Goal: Information Seeking & Learning: Learn about a topic

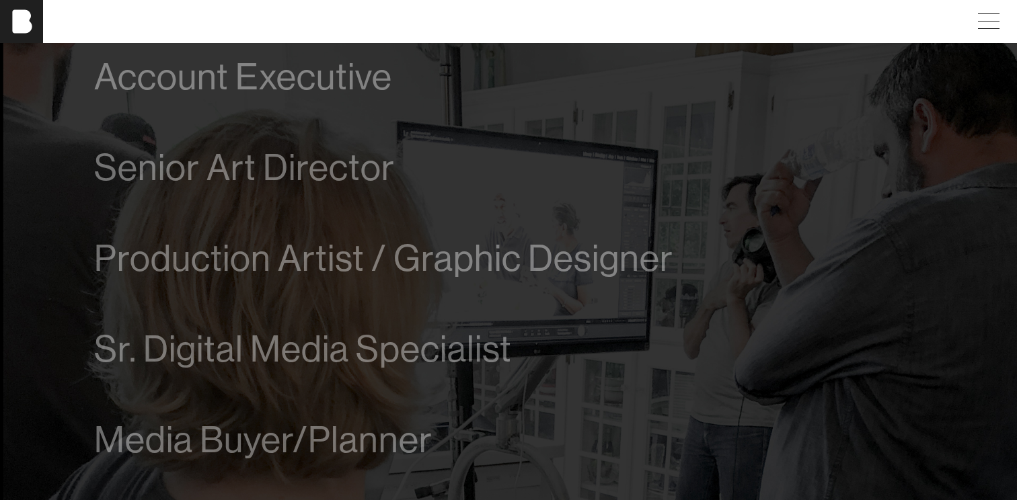
scroll to position [819, 0]
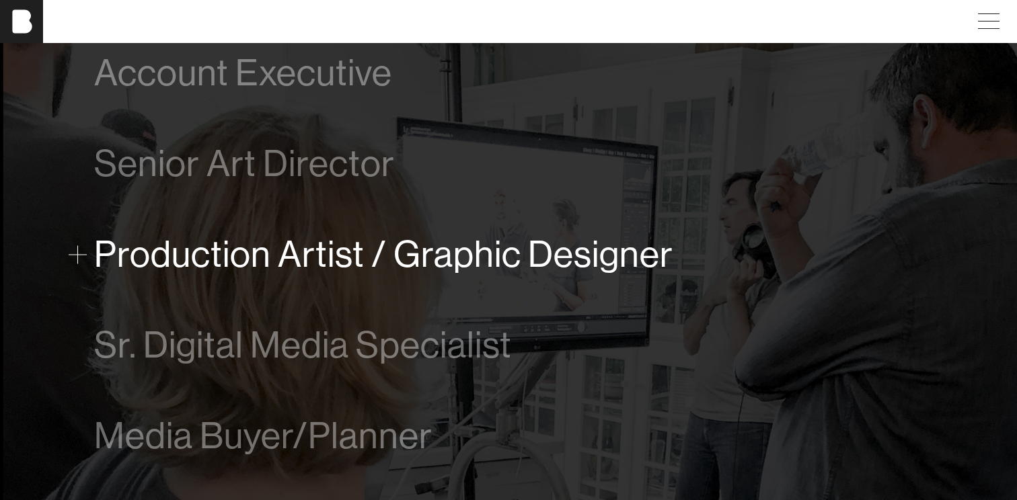
click at [83, 256] on span at bounding box center [78, 254] width 18 height 18
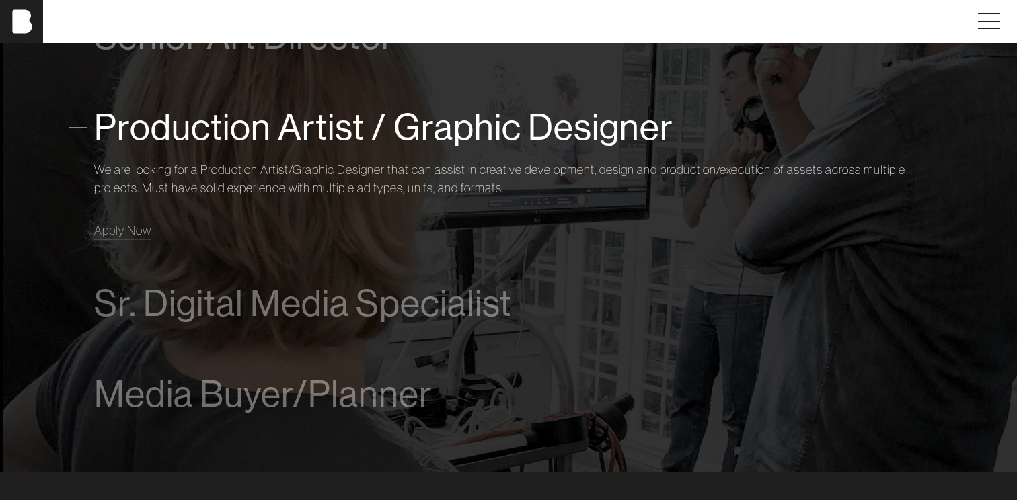
scroll to position [974, 0]
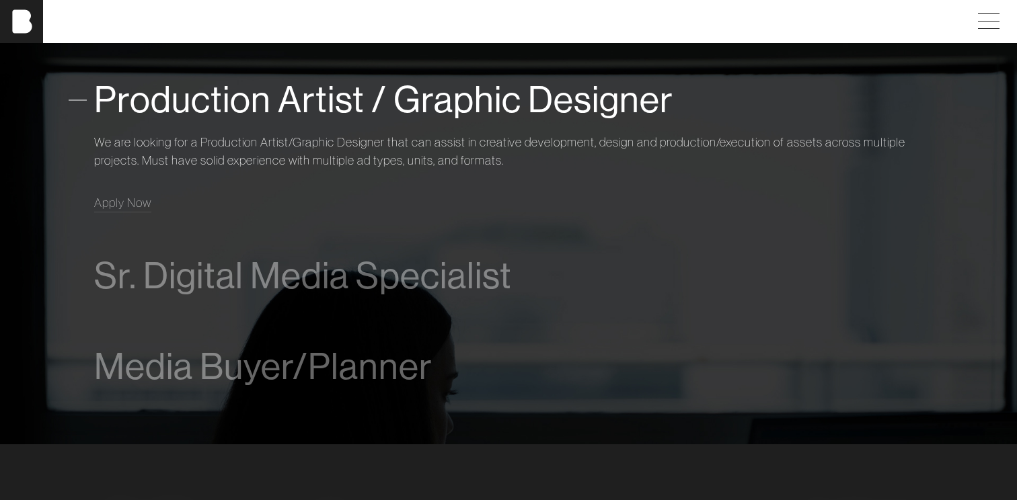
click at [85, 102] on span at bounding box center [78, 100] width 18 height 18
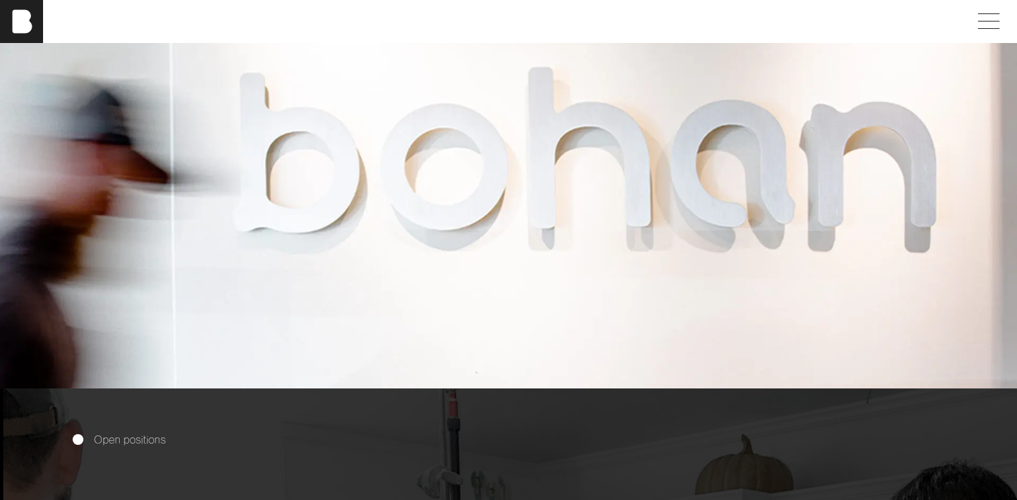
scroll to position [0, 0]
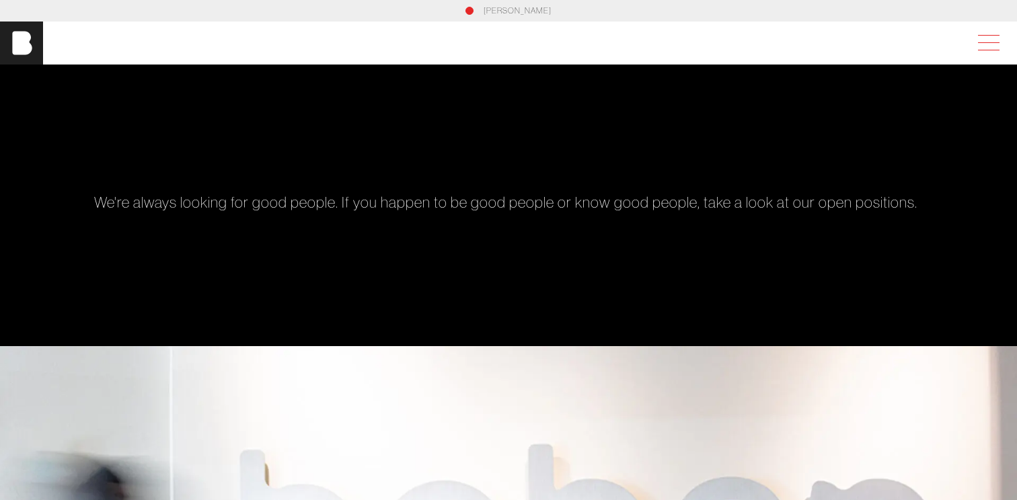
click at [984, 35] on span at bounding box center [986, 43] width 31 height 24
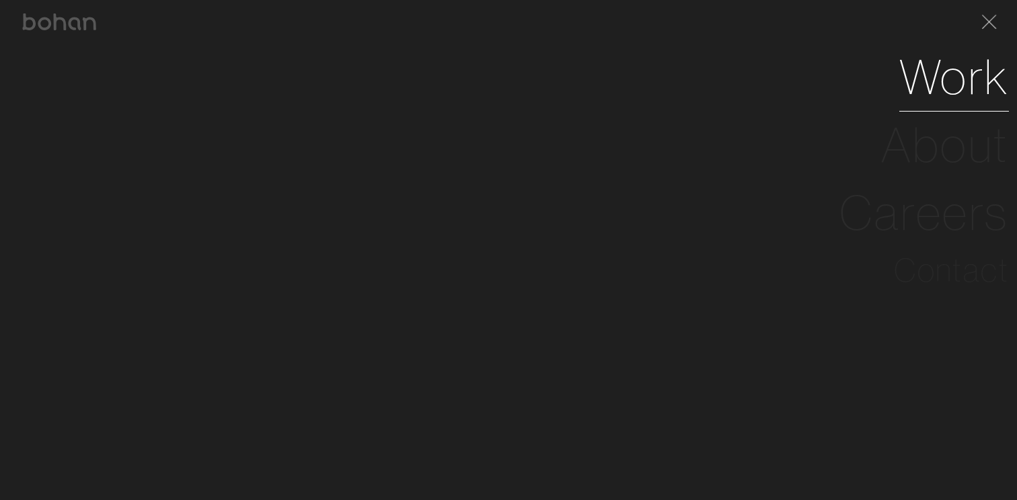
click at [939, 72] on link "Work" at bounding box center [954, 77] width 110 height 68
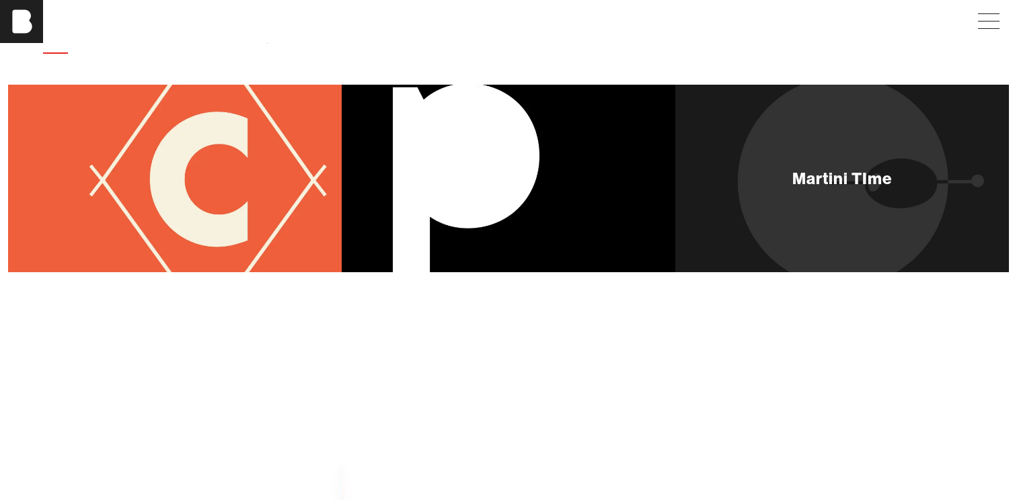
scroll to position [63, 0]
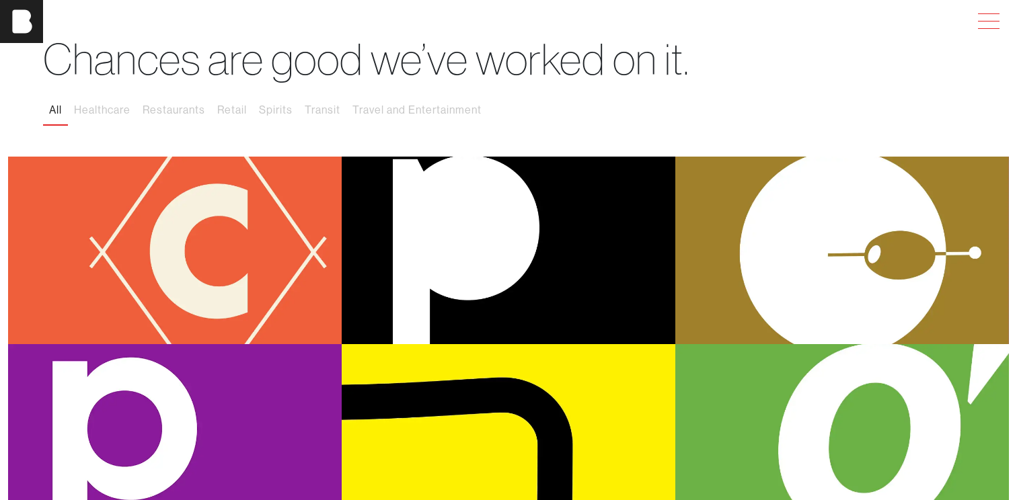
click at [1001, 30] on span at bounding box center [986, 21] width 31 height 24
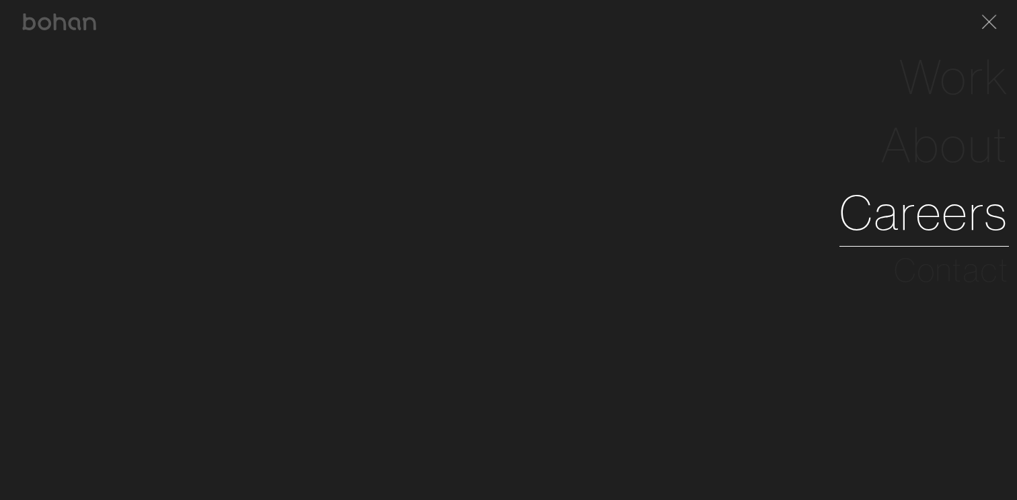
click at [947, 211] on link "Careers" at bounding box center [923, 213] width 169 height 68
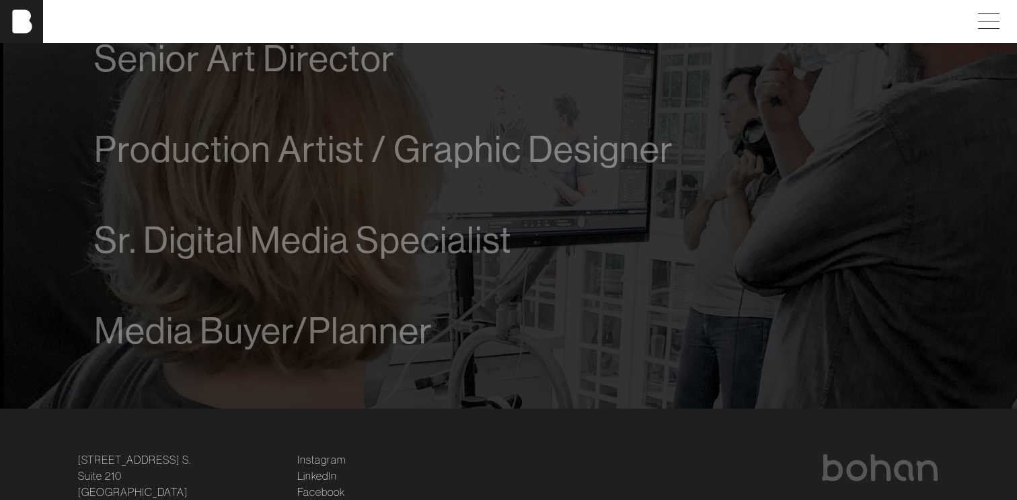
scroll to position [925, 0]
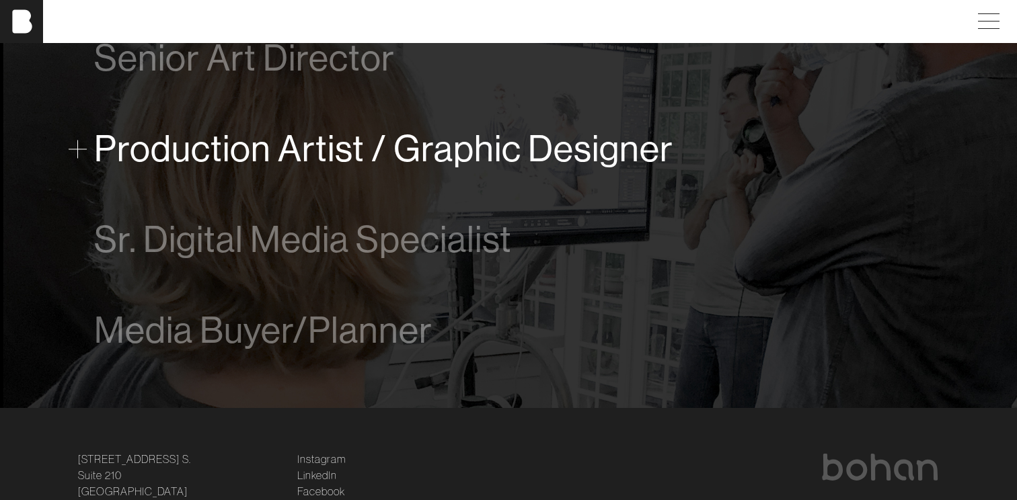
click at [773, 152] on div "Production Artist / Graphic Designer" at bounding box center [508, 149] width 829 height 54
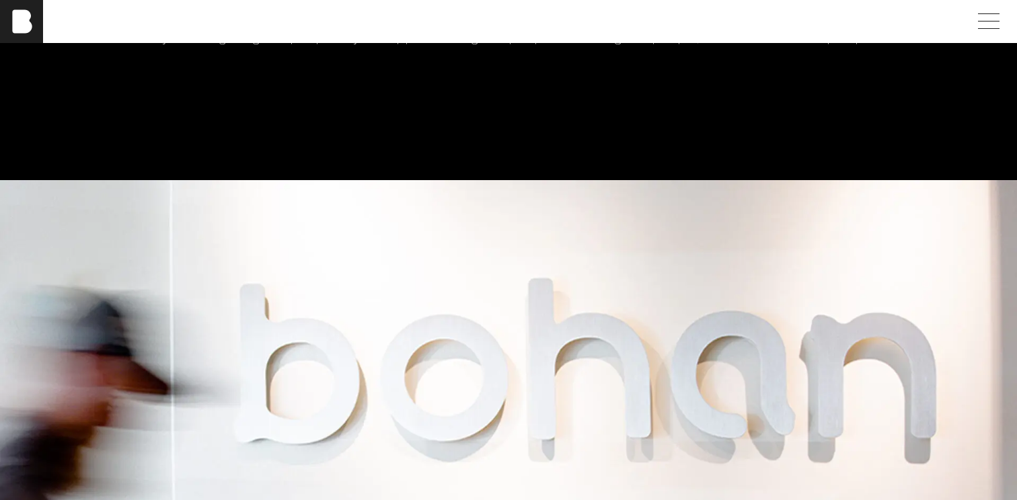
scroll to position [0, 0]
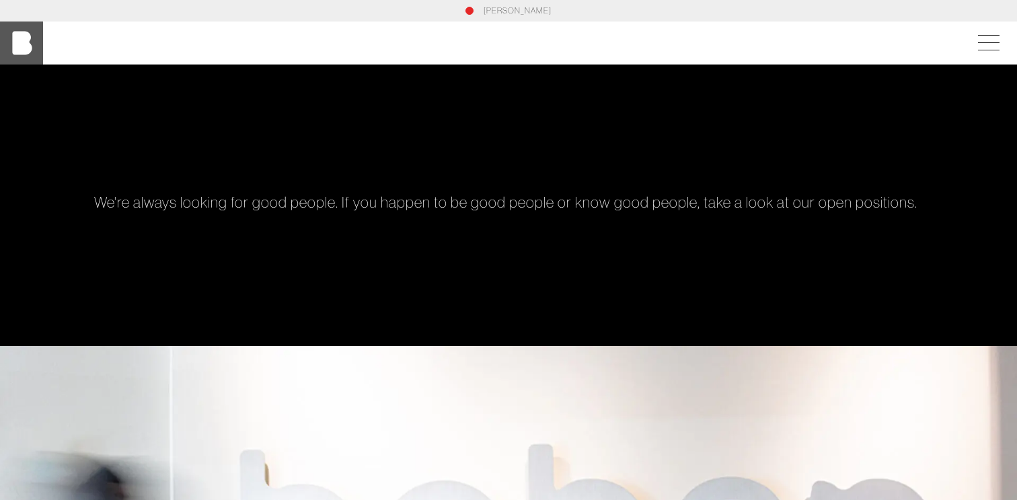
click at [26, 34] on img at bounding box center [21, 43] width 43 height 43
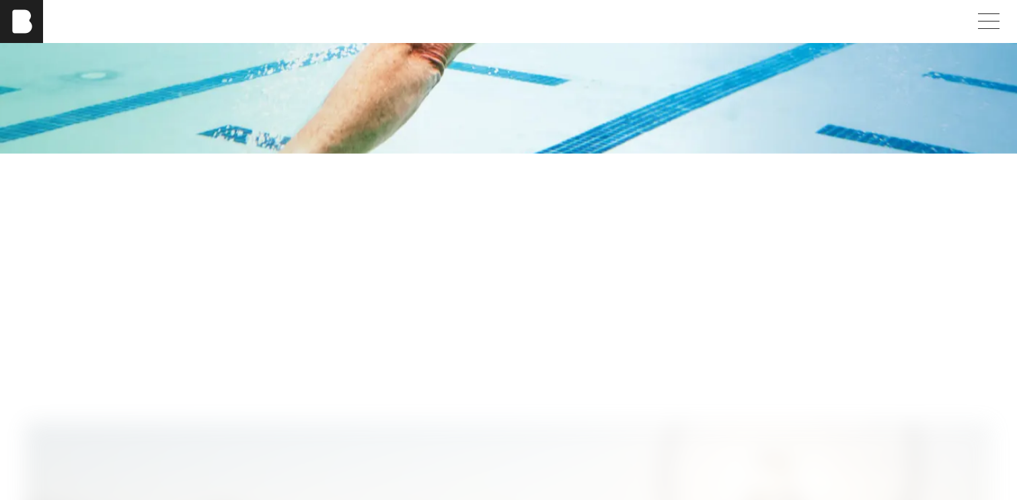
scroll to position [2107, 0]
